Goal: Information Seeking & Learning: Compare options

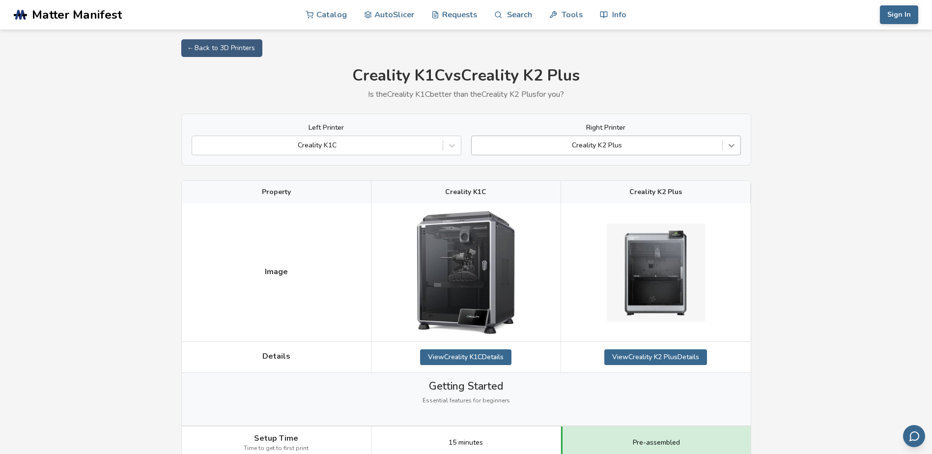
click at [731, 144] on icon at bounding box center [731, 145] width 10 height 10
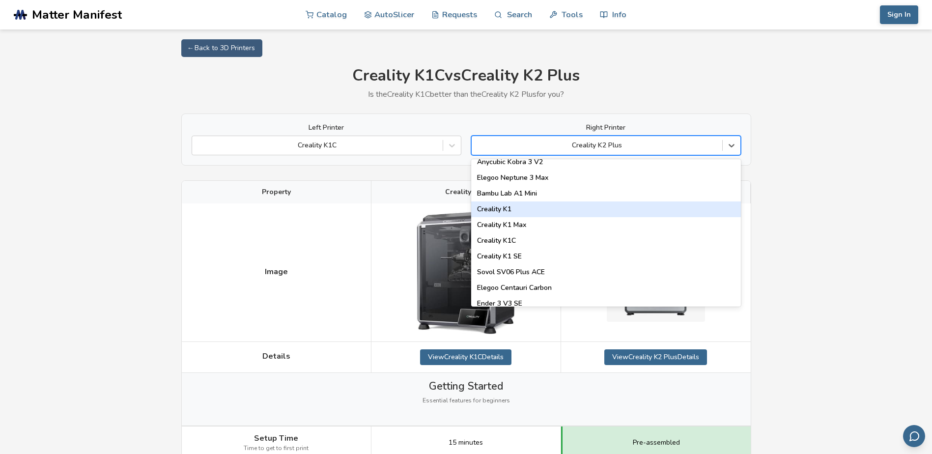
scroll to position [246, 0]
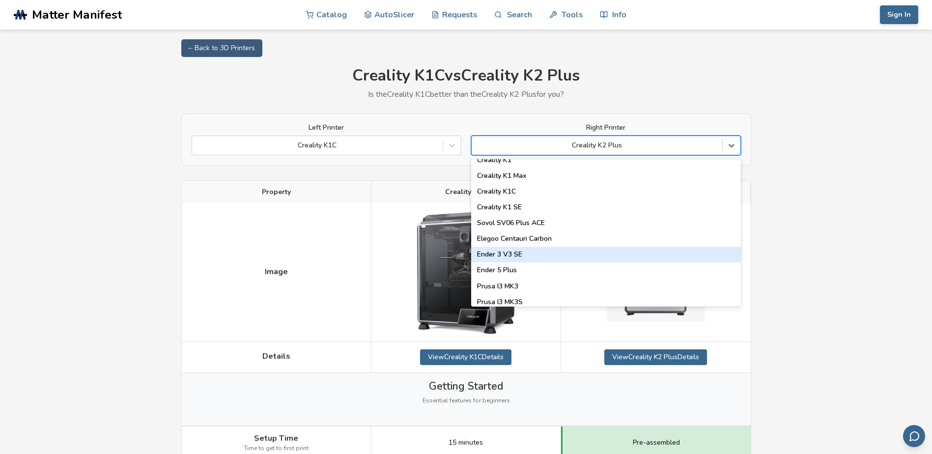
click at [524, 251] on div "Ender 3 V3 SE" at bounding box center [606, 255] width 270 height 16
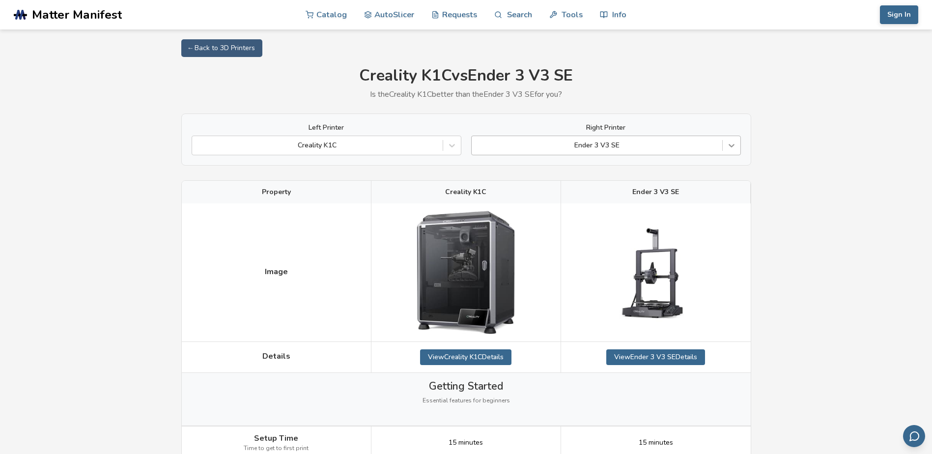
click at [728, 138] on div at bounding box center [731, 146] width 18 height 18
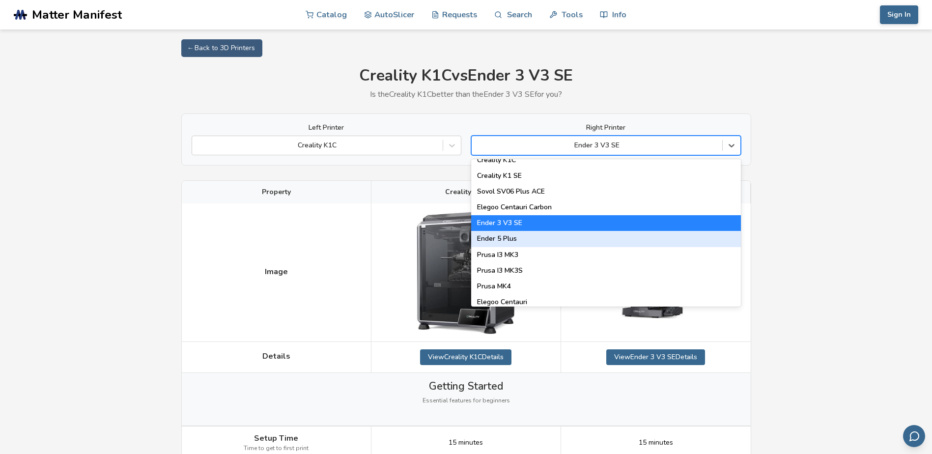
scroll to position [228, 0]
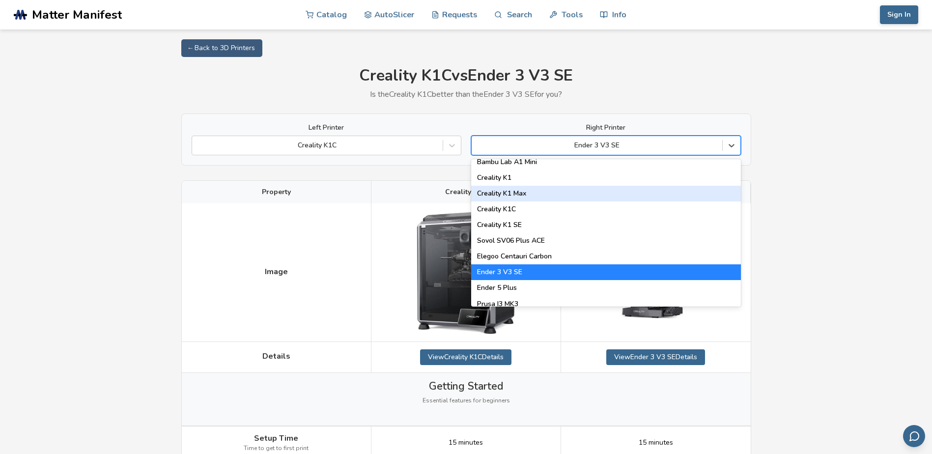
click at [537, 197] on div "Creality K1 Max" at bounding box center [606, 194] width 270 height 16
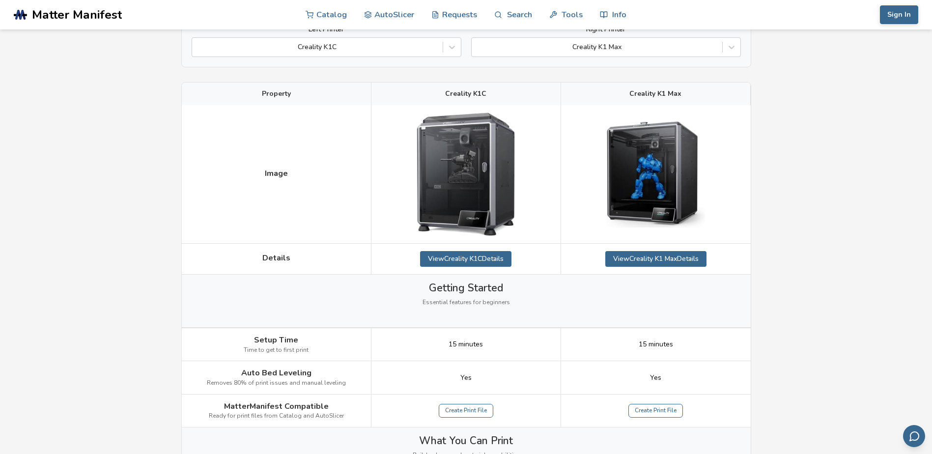
scroll to position [49, 0]
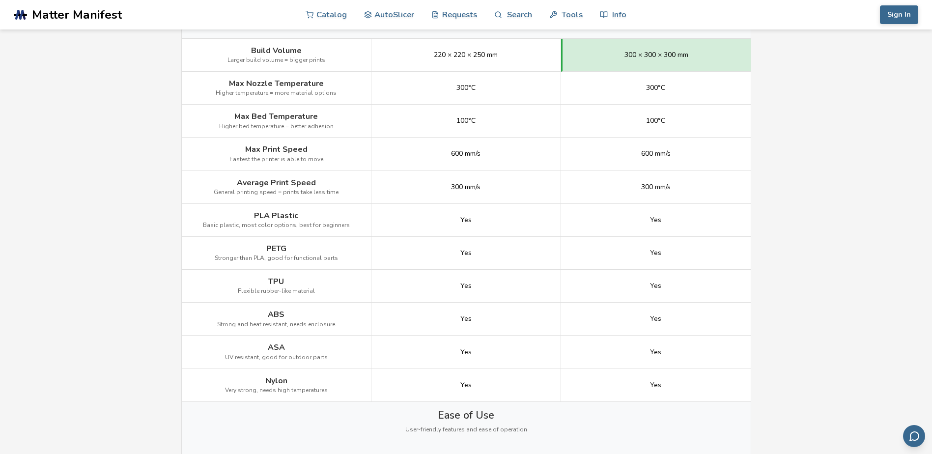
scroll to position [589, 0]
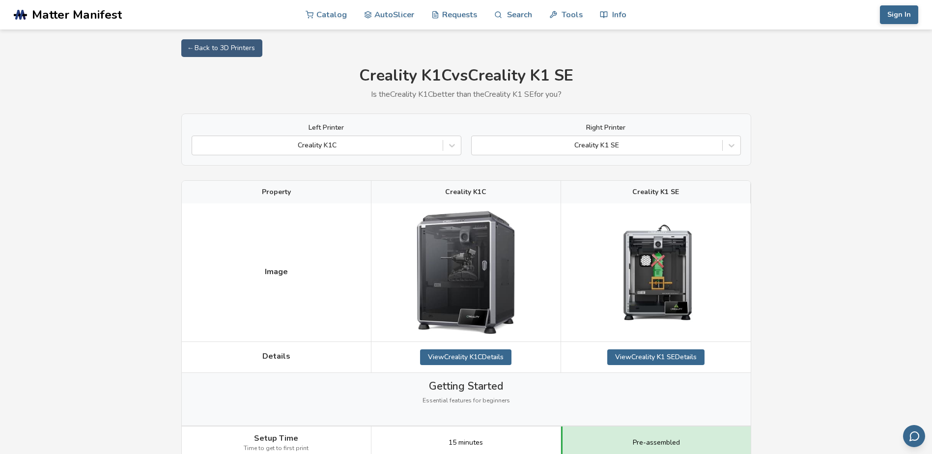
scroll to position [49, 0]
